Goal: Task Accomplishment & Management: Complete application form

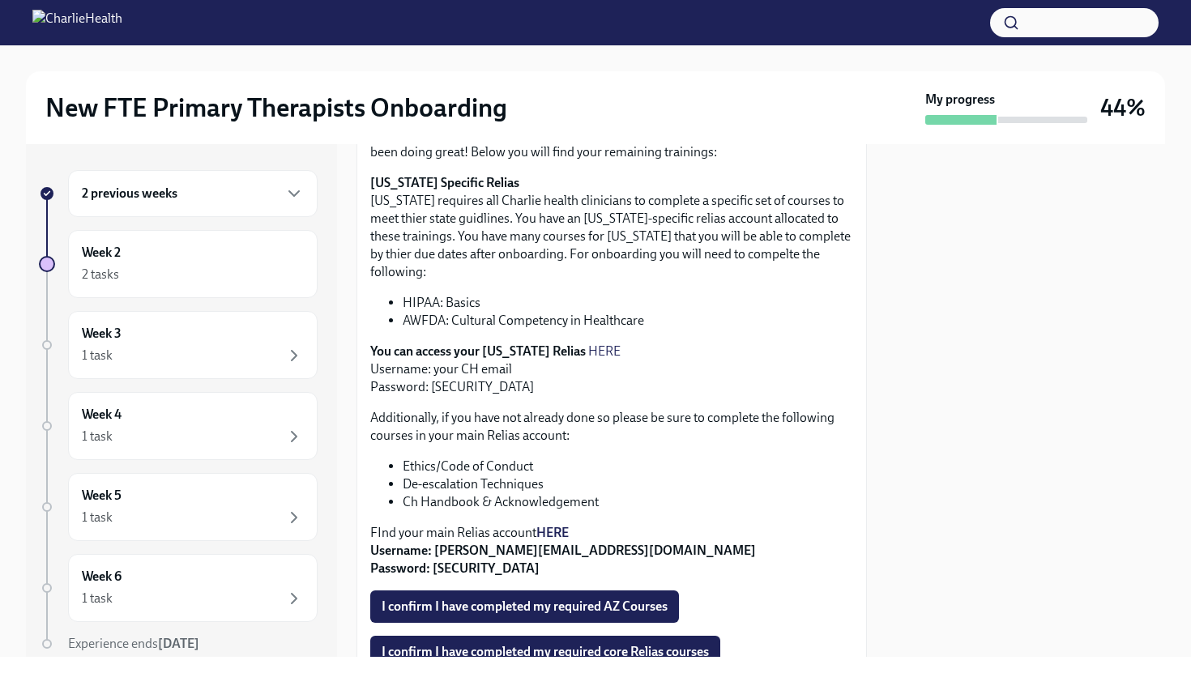
scroll to position [399, 0]
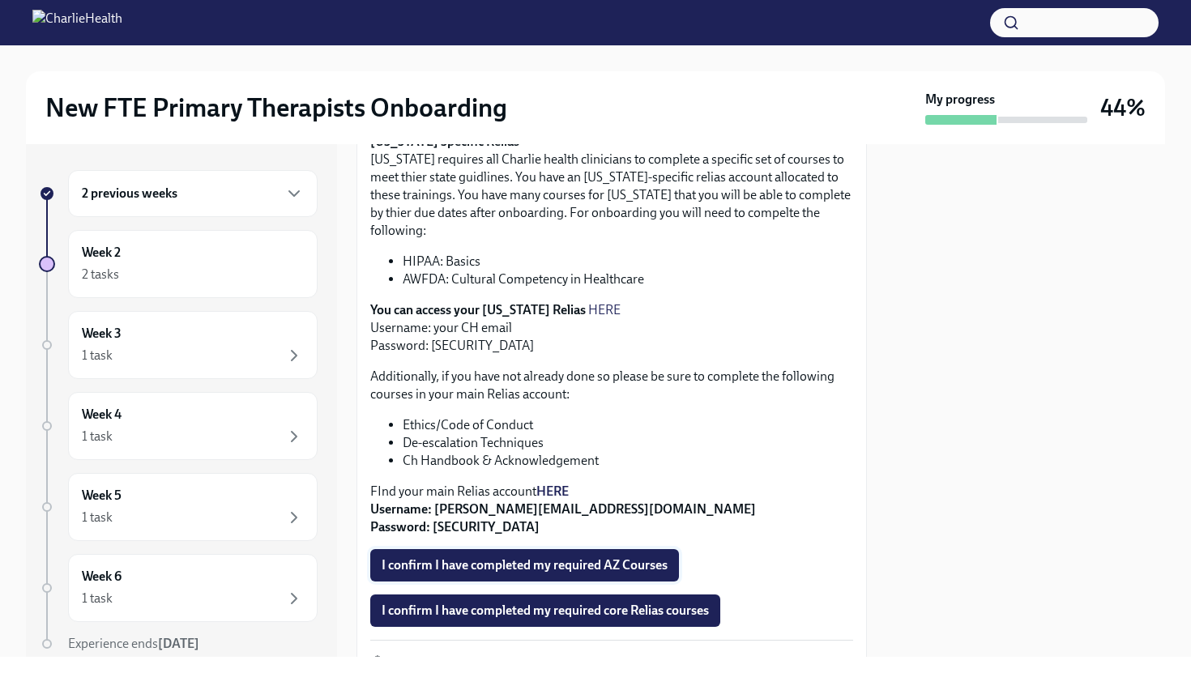
click at [539, 557] on span "I confirm I have completed my required AZ Courses" at bounding box center [525, 565] width 286 height 16
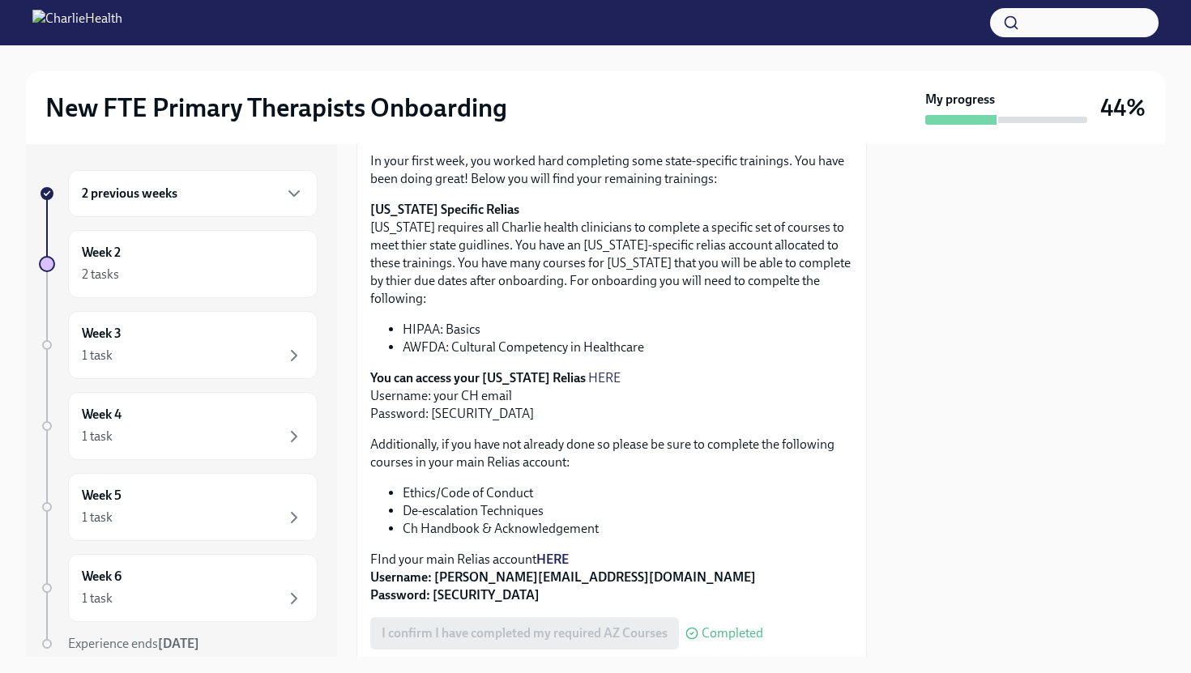
scroll to position [348, 0]
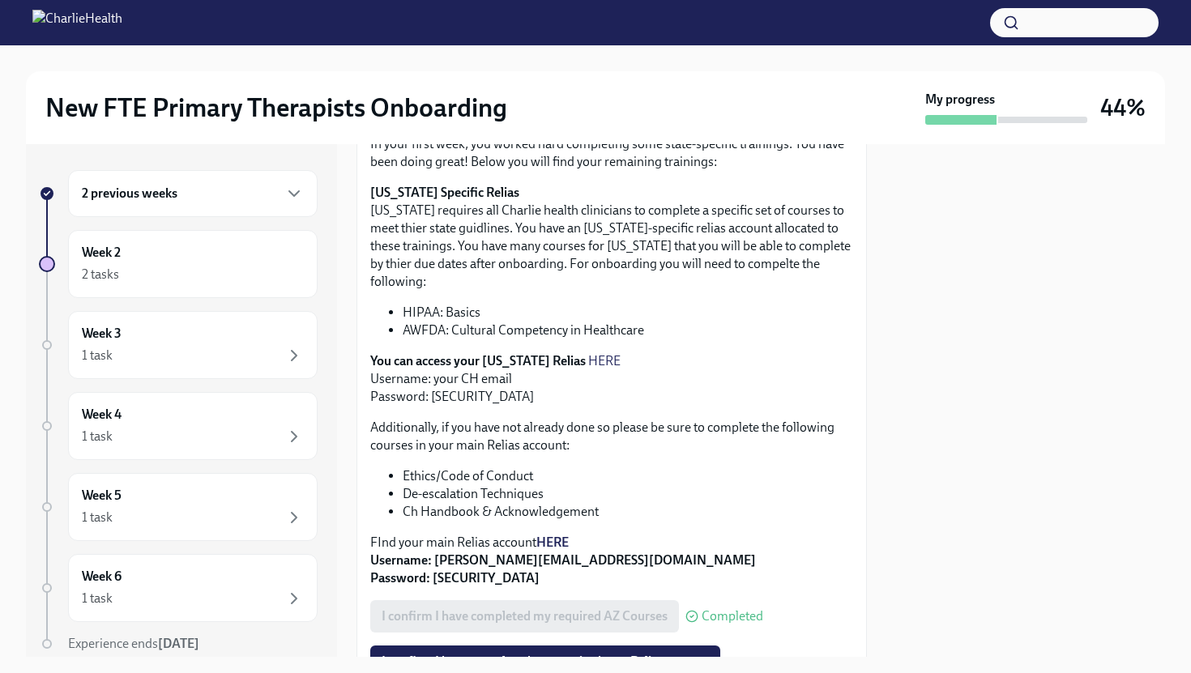
click at [555, 535] on strong "HERE" at bounding box center [552, 542] width 32 height 15
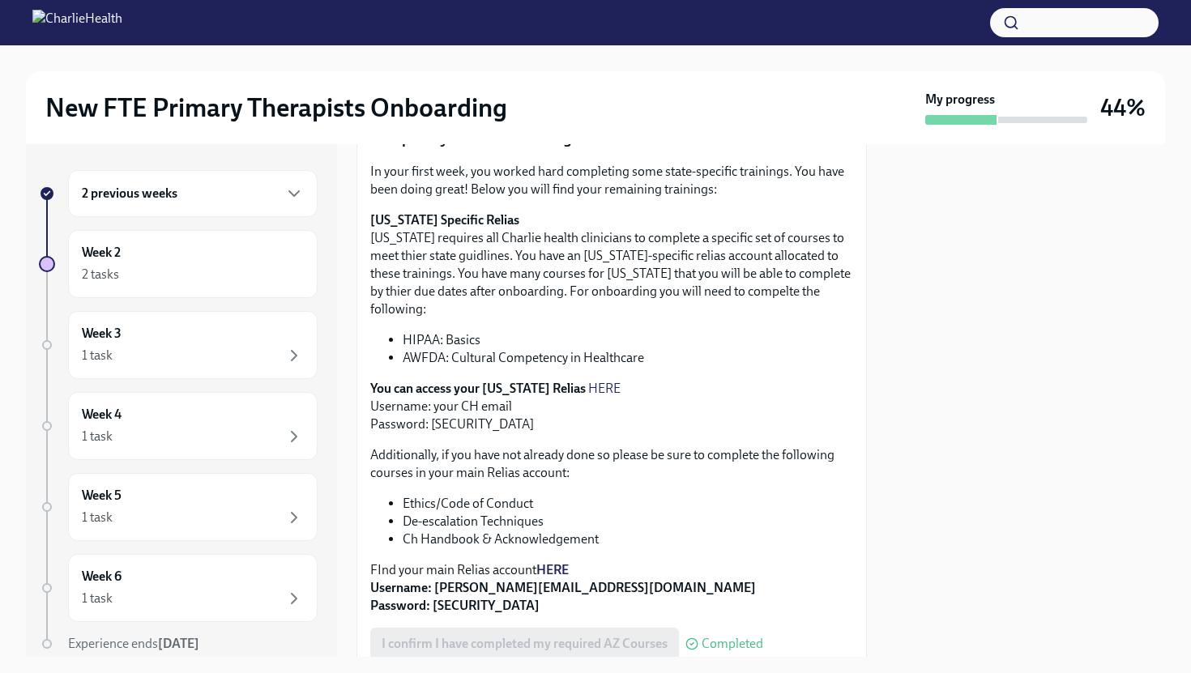
scroll to position [393, 0]
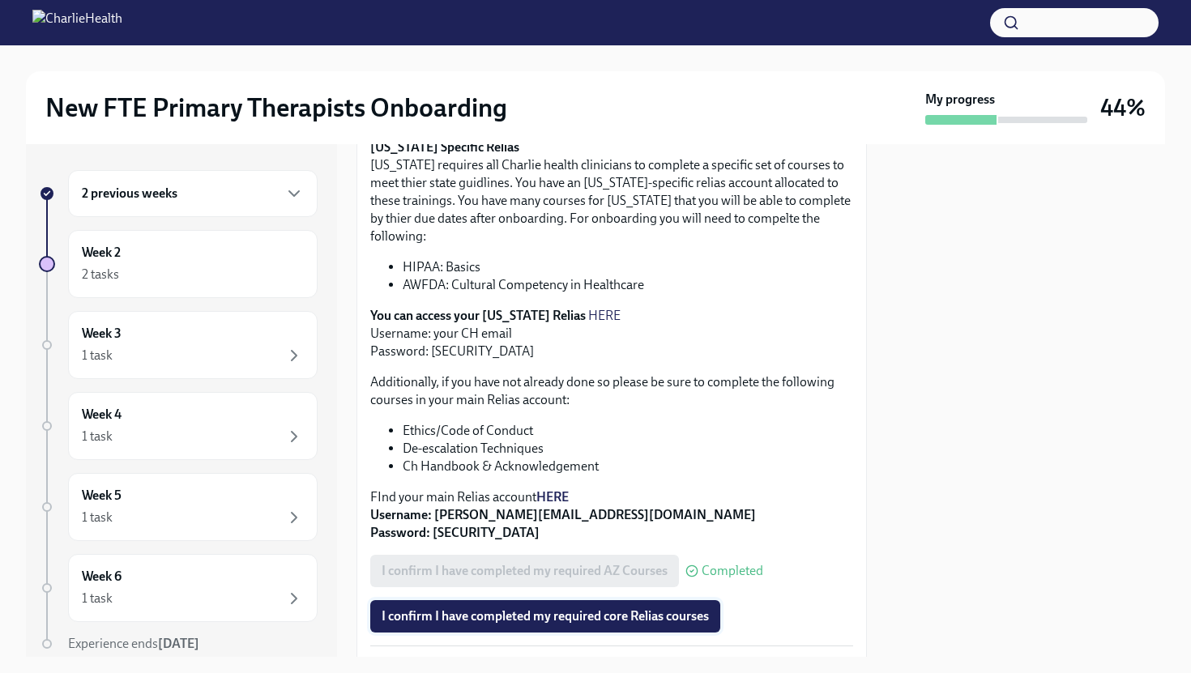
click at [539, 608] on span "I confirm I have completed my required core Relias courses" at bounding box center [545, 616] width 327 height 16
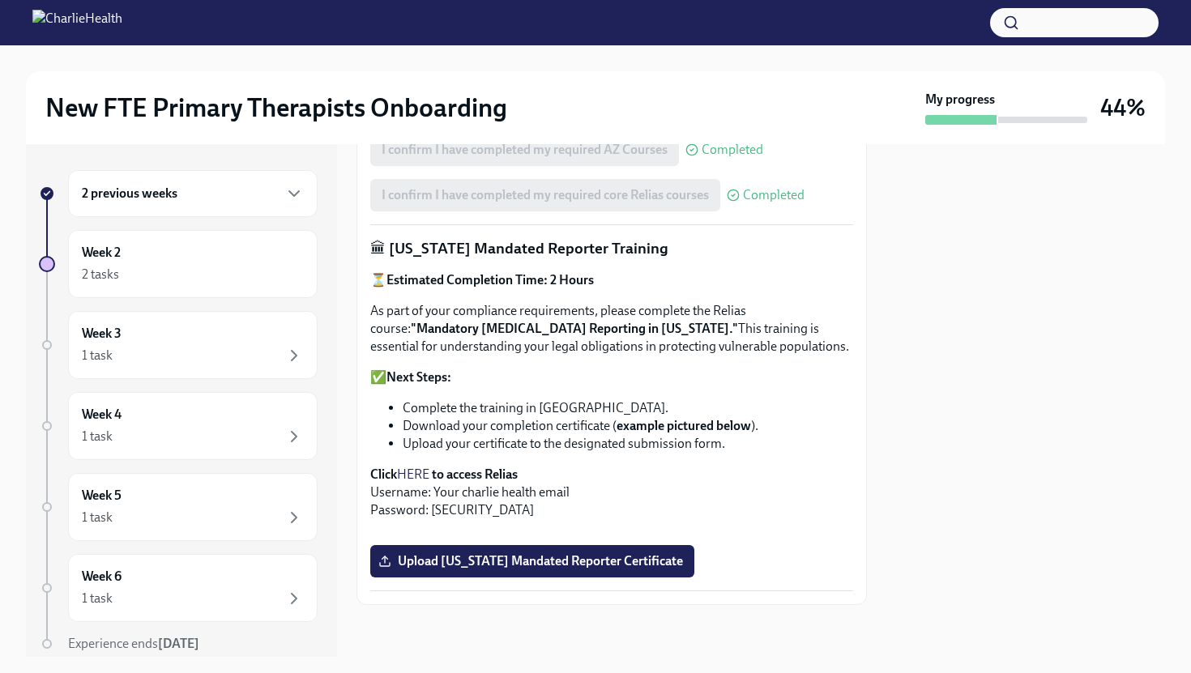
scroll to position [1096, 0]
click at [518, 565] on span "Upload [US_STATE] Mandated Reporter Certificate" at bounding box center [532, 561] width 301 height 16
click at [0, 0] on input "Upload [US_STATE] Mandated Reporter Certificate" at bounding box center [0, 0] width 0 height 0
click at [210, 262] on div "Week 2 2 tasks Complete" at bounding box center [193, 264] width 222 height 41
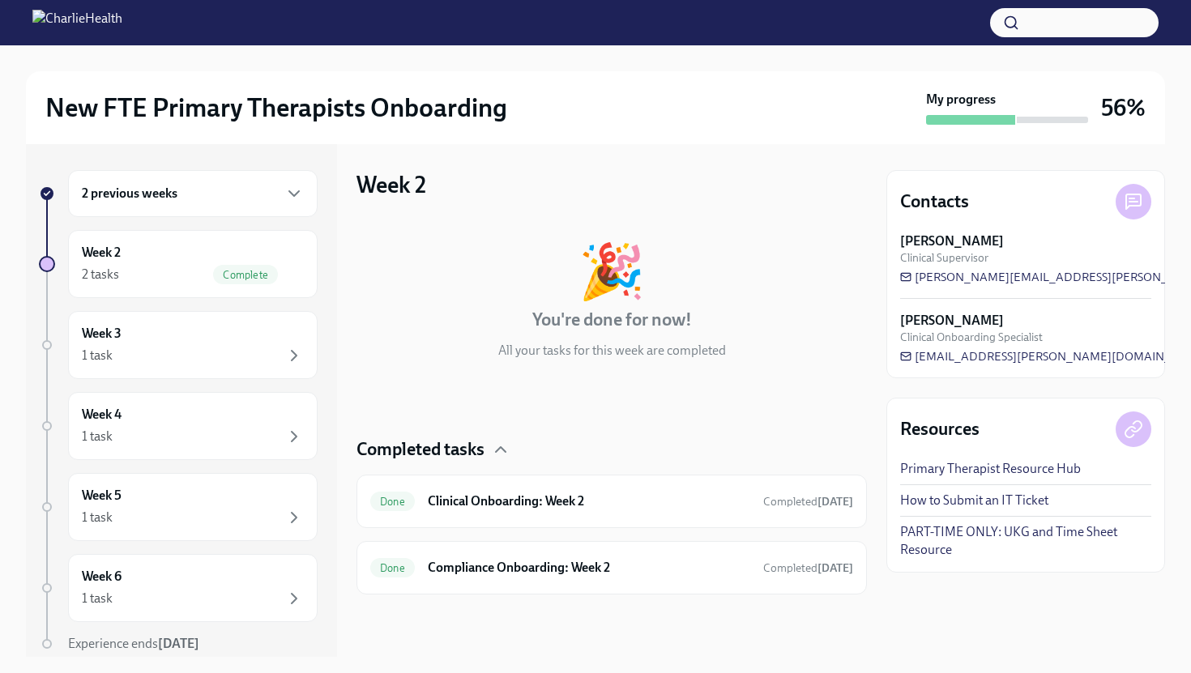
click at [172, 195] on h6 "2 previous weeks" at bounding box center [130, 194] width 96 height 18
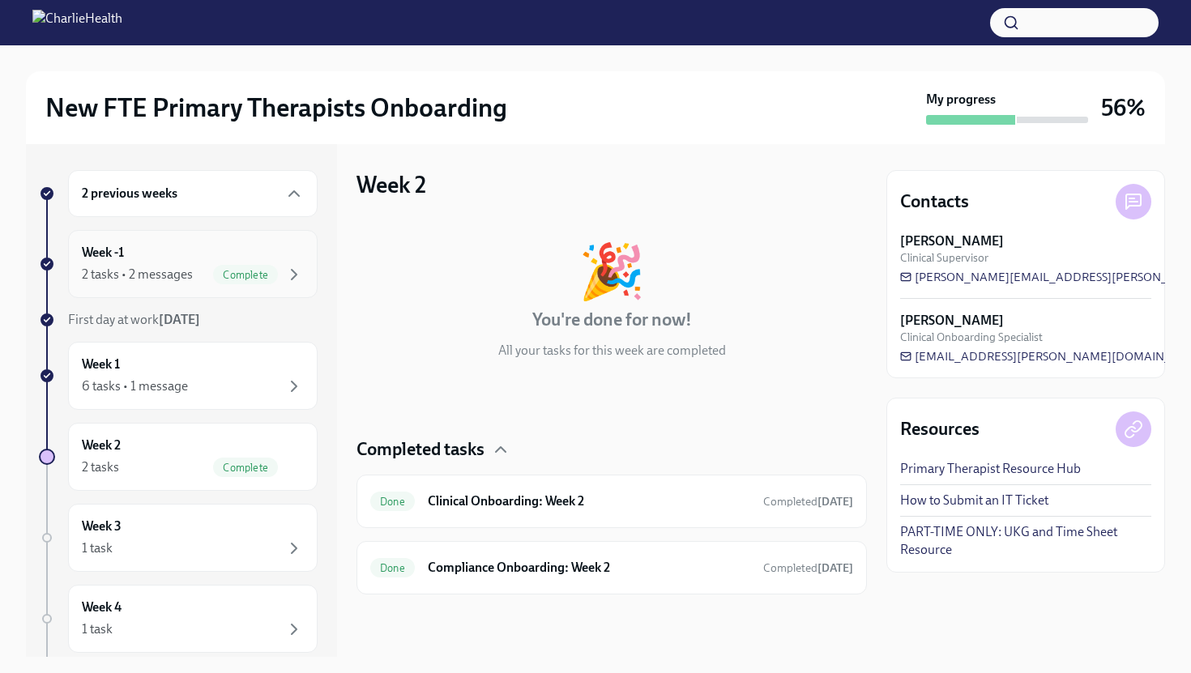
click at [184, 268] on div "2 tasks • 2 messages" at bounding box center [137, 275] width 111 height 18
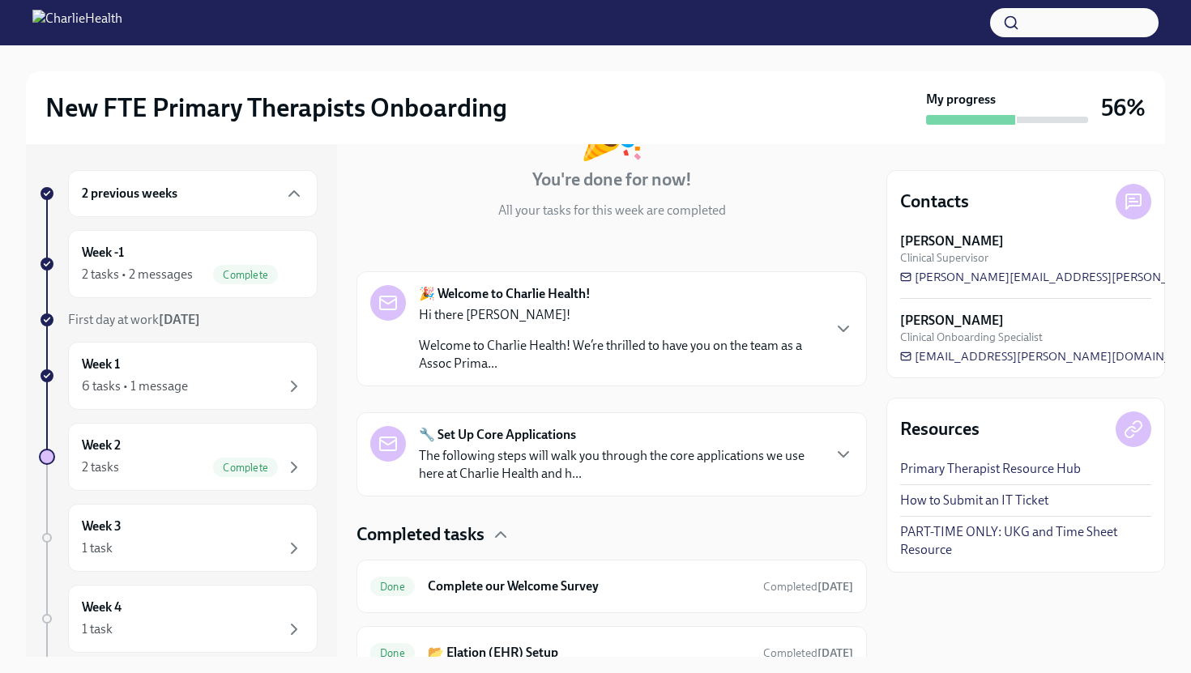
scroll to position [187, 0]
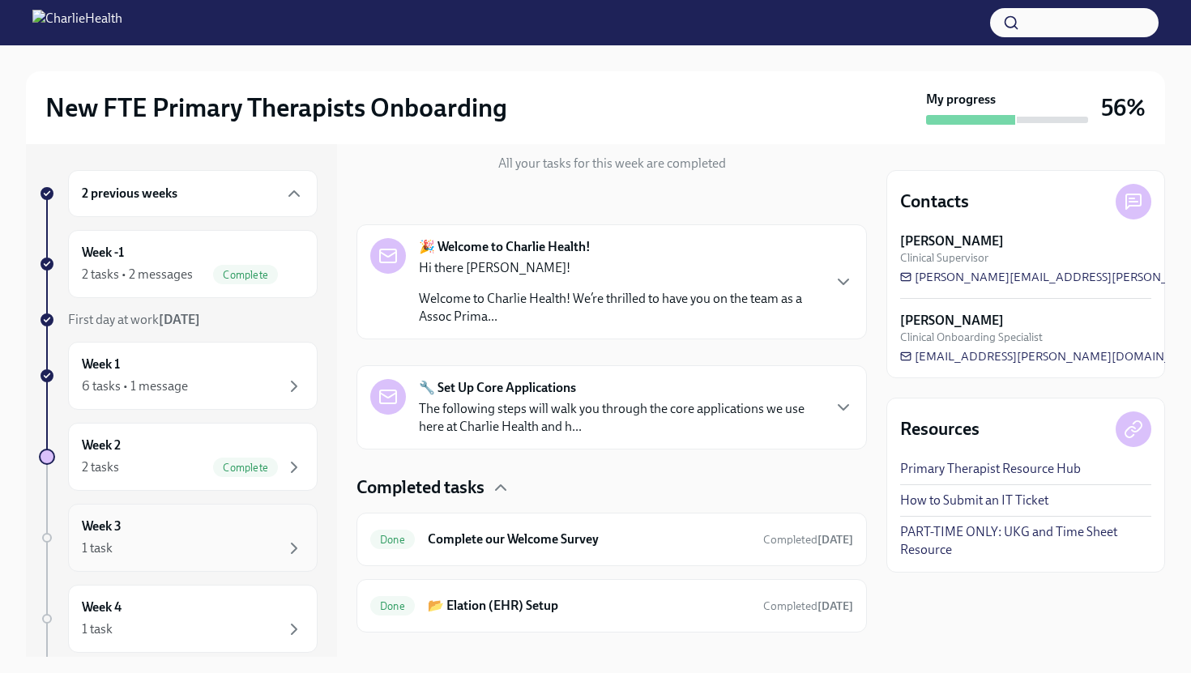
click at [162, 544] on div "1 task" at bounding box center [193, 548] width 222 height 19
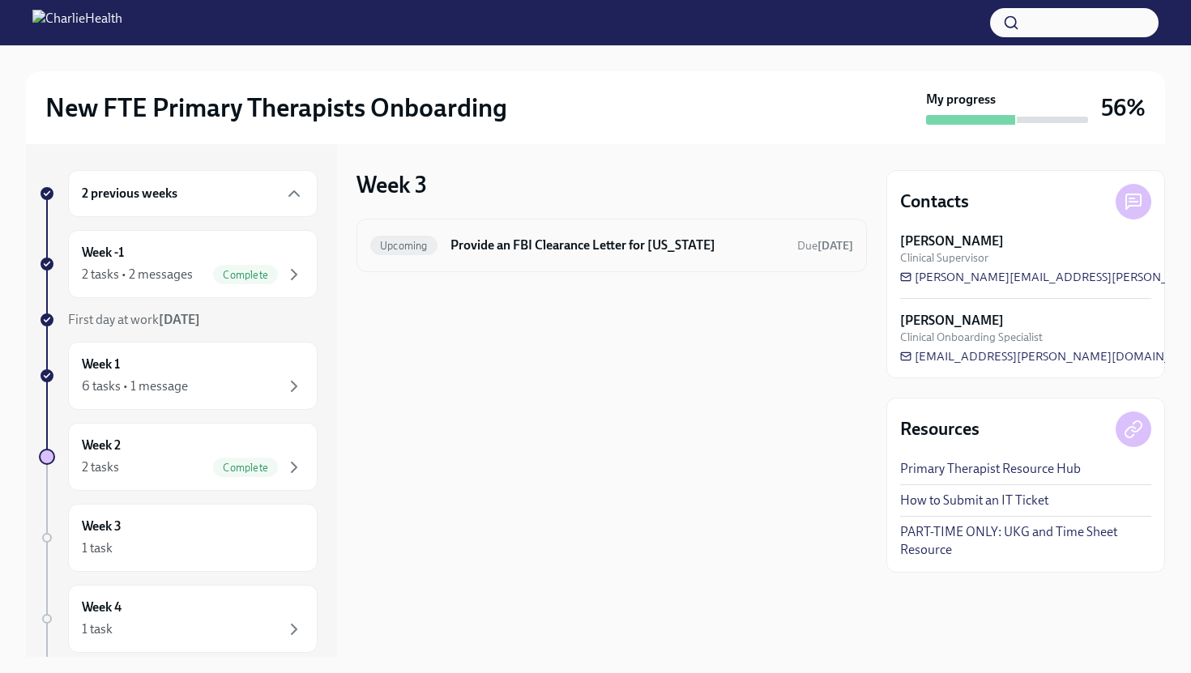
click at [505, 246] on h6 "Provide an FBI Clearance Letter for [US_STATE]" at bounding box center [617, 246] width 334 height 18
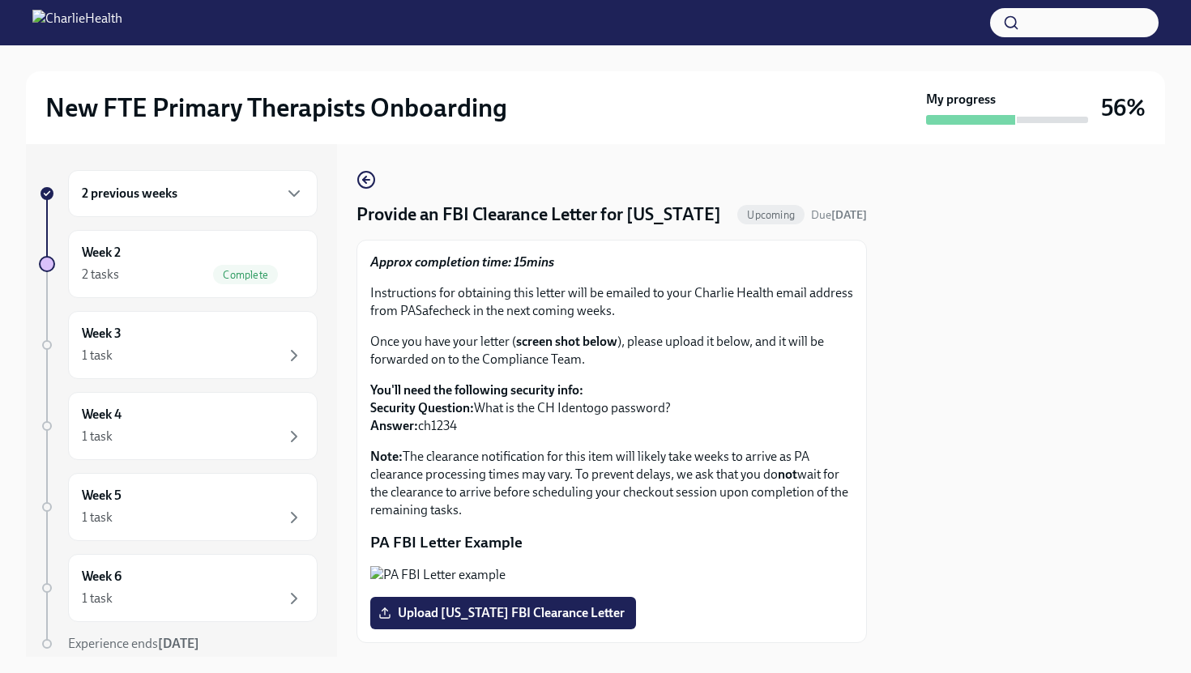
click at [221, 187] on div "2 previous weeks" at bounding box center [193, 193] width 222 height 19
